Goal: Task Accomplishment & Management: Complete application form

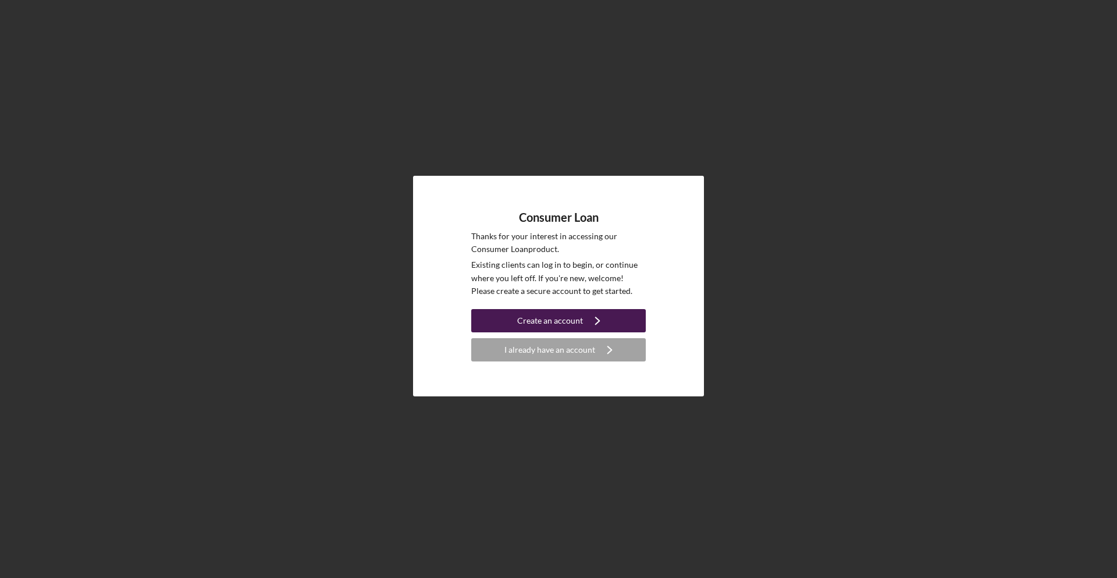
click at [571, 323] on div "Create an account" at bounding box center [550, 320] width 66 height 23
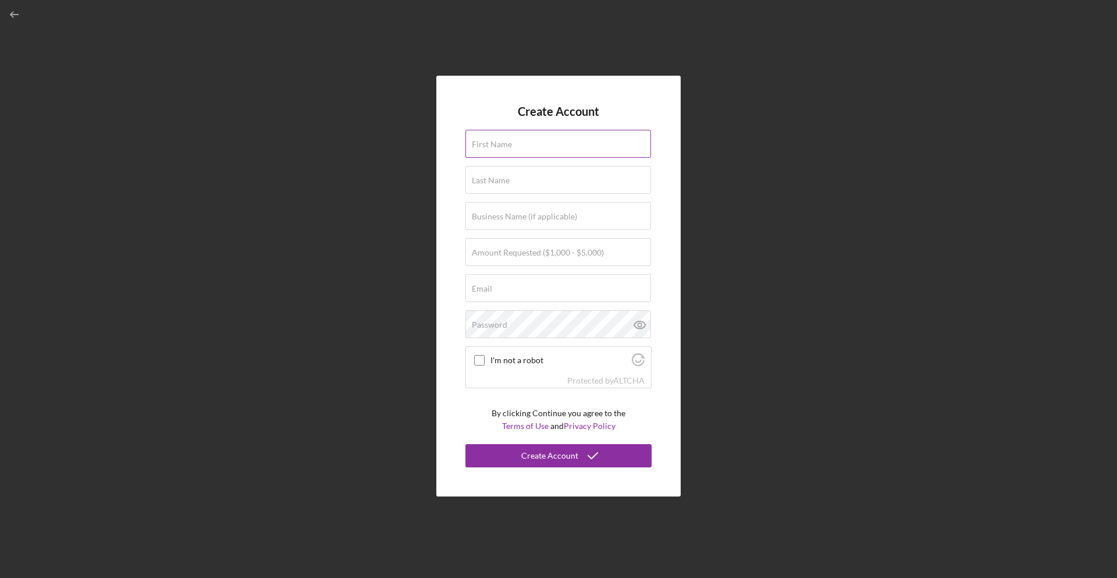
click at [550, 142] on div "First Name" at bounding box center [558, 144] width 186 height 29
